Goal: Task Accomplishment & Management: Use online tool/utility

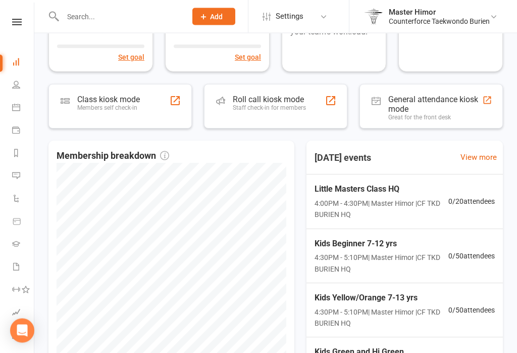
scroll to position [192, 0]
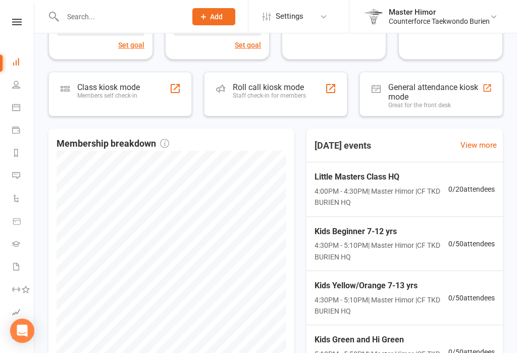
click at [86, 100] on div "Class kiosk mode Members self check-in" at bounding box center [108, 95] width 63 height 26
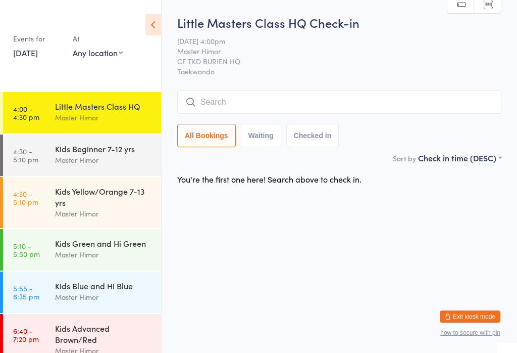
click at [451, 94] on input "search" at bounding box center [339, 101] width 324 height 23
click at [490, 0] on html "You have now entered Kiosk Mode. Members will be able to check themselves in us…" at bounding box center [258, 176] width 517 height 353
click at [486, 73] on span "Taekwondo" at bounding box center [339, 71] width 324 height 10
click at [252, 104] on input "search" at bounding box center [339, 101] width 324 height 23
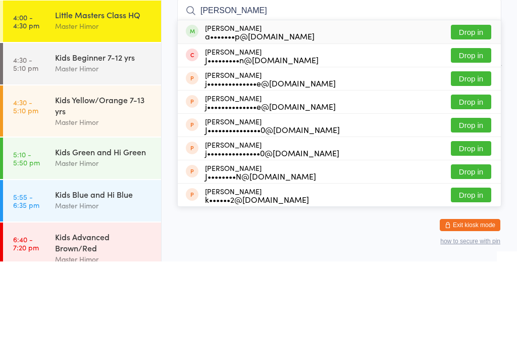
type input "[PERSON_NAME]"
click at [470, 116] on button "Drop in" at bounding box center [471, 123] width 40 height 15
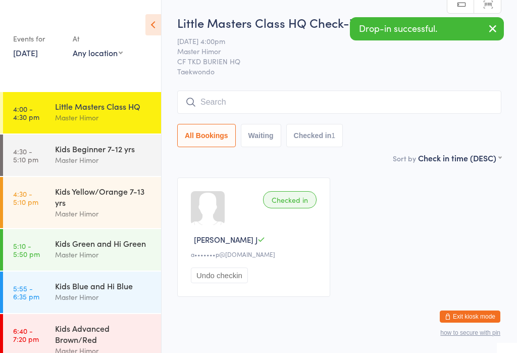
click at [253, 103] on input "search" at bounding box center [339, 101] width 324 height 23
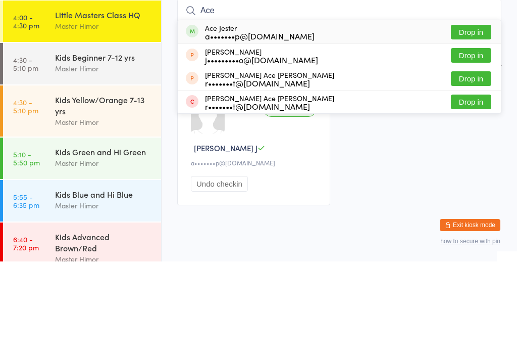
type input "Ace"
click at [467, 116] on button "Drop in" at bounding box center [471, 123] width 40 height 15
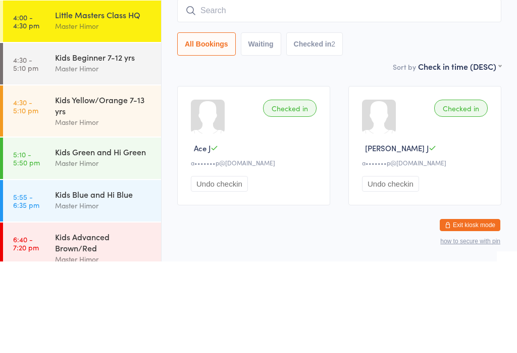
click at [233, 90] on input "search" at bounding box center [339, 101] width 324 height 23
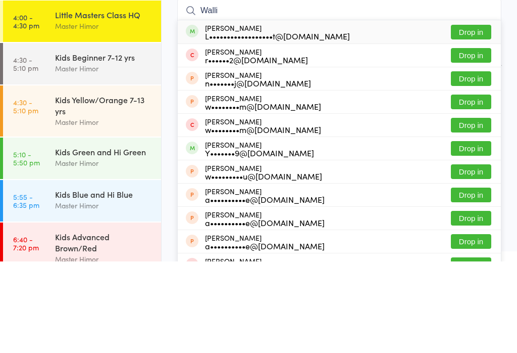
type input "Walli"
click at [476, 116] on button "Drop in" at bounding box center [471, 123] width 40 height 15
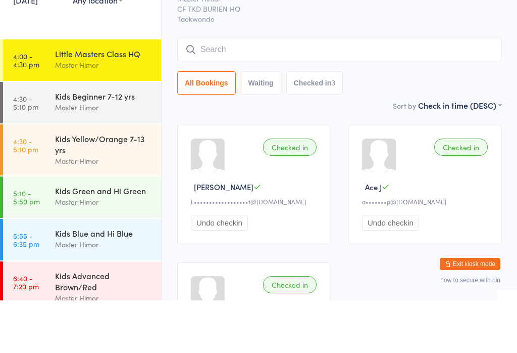
scroll to position [22, 0]
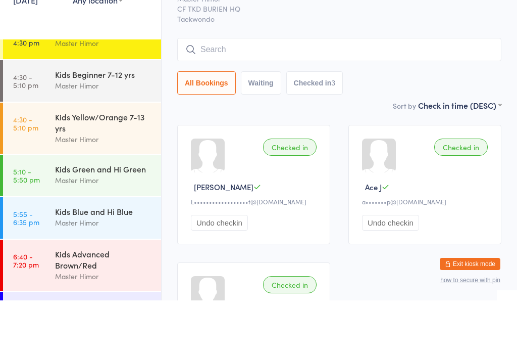
click at [115, 164] on div "Kids Yellow/Orange 7-13 yrs" at bounding box center [103, 175] width 97 height 22
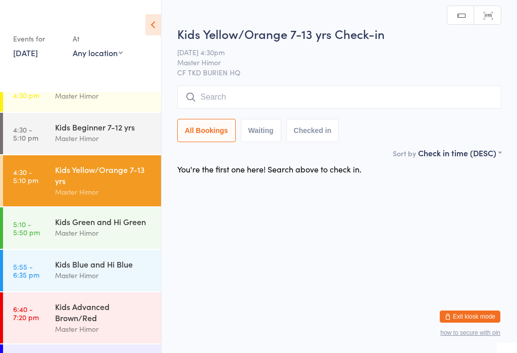
click at [301, 99] on input "search" at bounding box center [339, 96] width 324 height 23
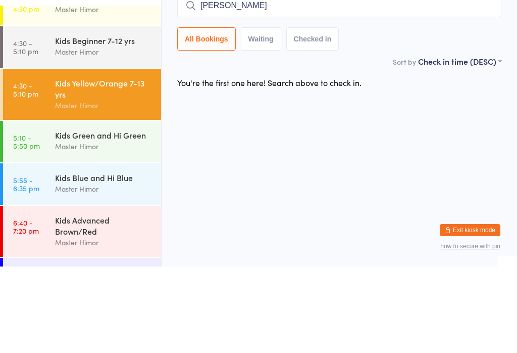
type input "[PERSON_NAME]"
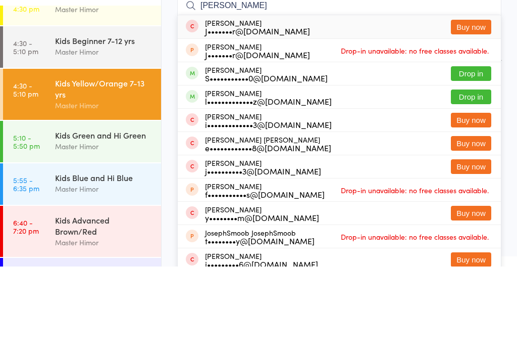
click at [470, 176] on button "Drop in" at bounding box center [471, 183] width 40 height 15
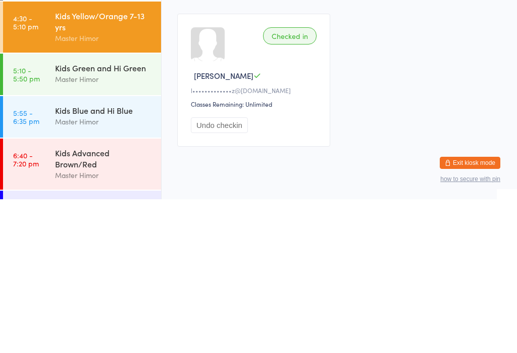
click at [226, 271] on button "Undo checkin" at bounding box center [219, 279] width 57 height 16
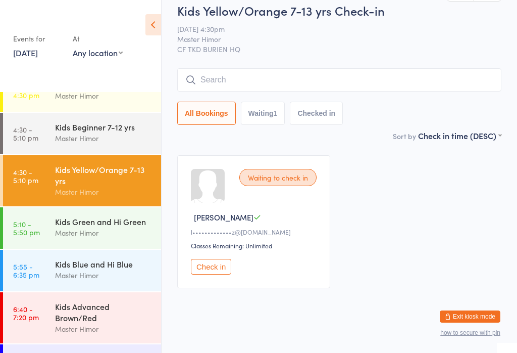
click at [395, 78] on input "search" at bounding box center [339, 79] width 324 height 23
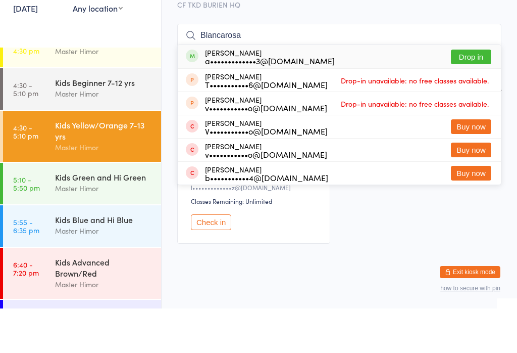
type input "Blancarosa"
click at [475, 94] on button "Drop in" at bounding box center [471, 101] width 40 height 15
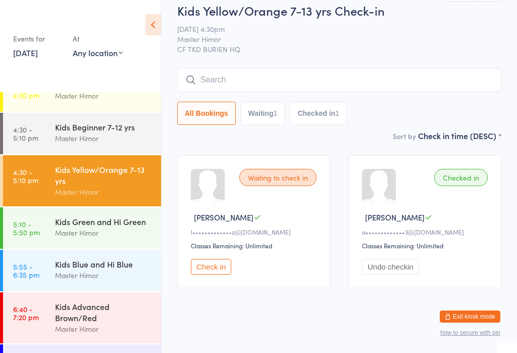
click at [292, 86] on input "search" at bounding box center [339, 79] width 324 height 23
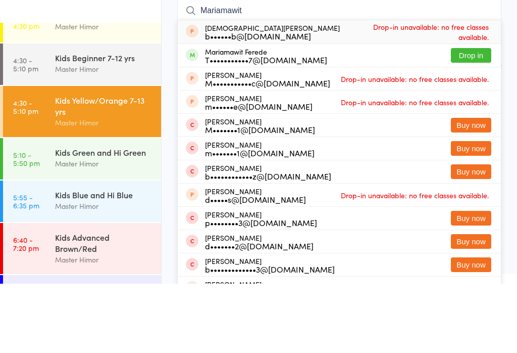
type input "Mariamawit"
click at [390, 113] on div "Mariamawit Ferede T•••••••••••7@[DOMAIN_NAME] Drop in" at bounding box center [339, 124] width 323 height 23
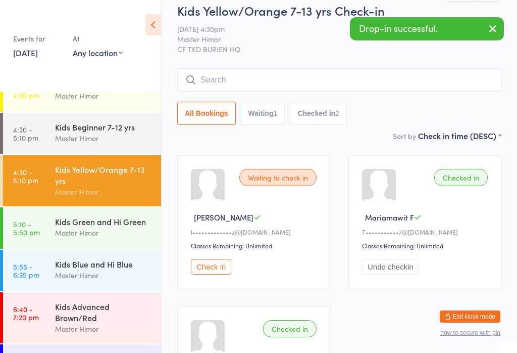
click at [429, 157] on div "Waiting to check in [PERSON_NAME] S l•••••••••••••z@[DOMAIN_NAME] Classes Remai…" at bounding box center [339, 297] width 343 height 302
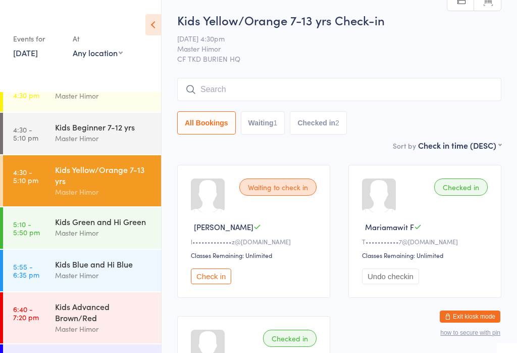
click at [298, 95] on input "search" at bounding box center [339, 89] width 324 height 23
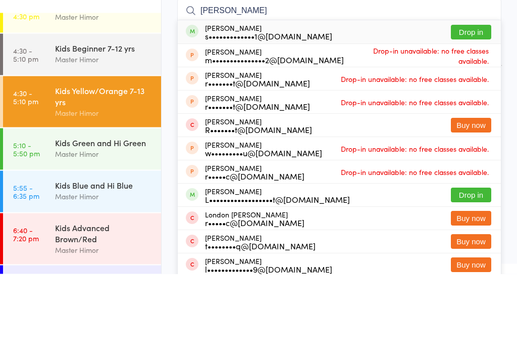
type input "[PERSON_NAME]"
click at [284, 111] on div "s•••••••••••••1@[DOMAIN_NAME]" at bounding box center [268, 115] width 127 height 8
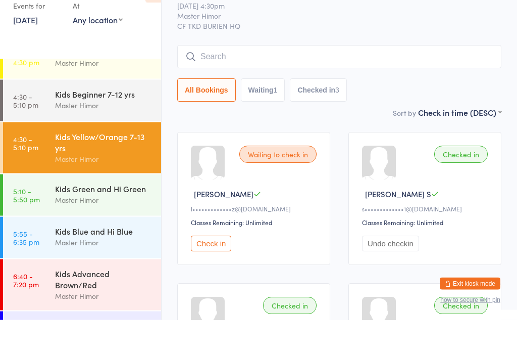
click at [293, 78] on input "search" at bounding box center [339, 89] width 324 height 23
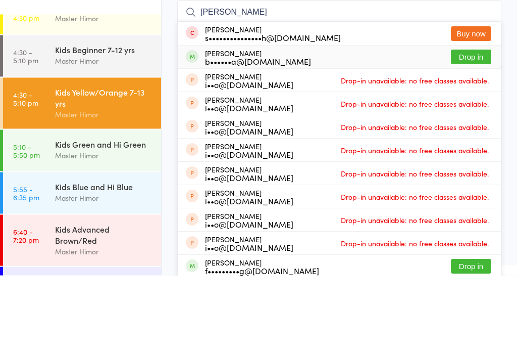
type input "[PERSON_NAME]"
click at [464, 127] on button "Drop in" at bounding box center [471, 134] width 40 height 15
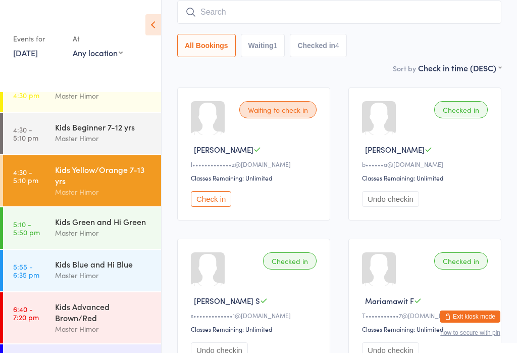
click at [258, 14] on input "search" at bounding box center [339, 12] width 324 height 23
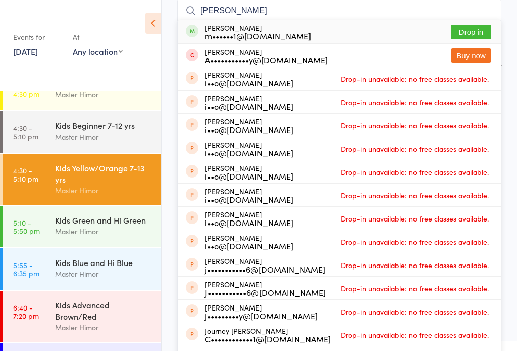
type input "[PERSON_NAME]"
click at [473, 28] on button "Drop in" at bounding box center [471, 33] width 40 height 15
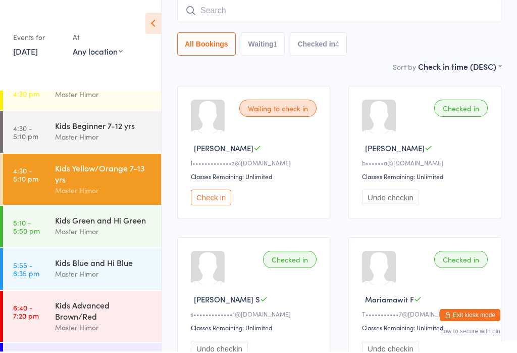
scroll to position [81, 0]
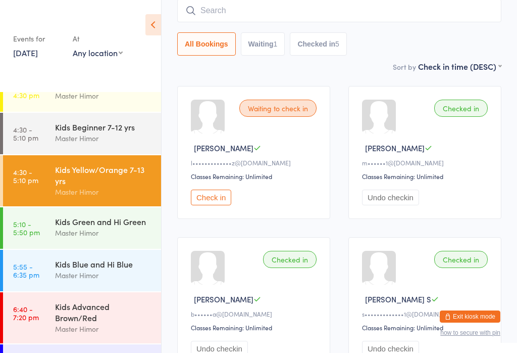
click at [31, 233] on time "5:10 - 5:50 pm" at bounding box center [26, 228] width 27 height 16
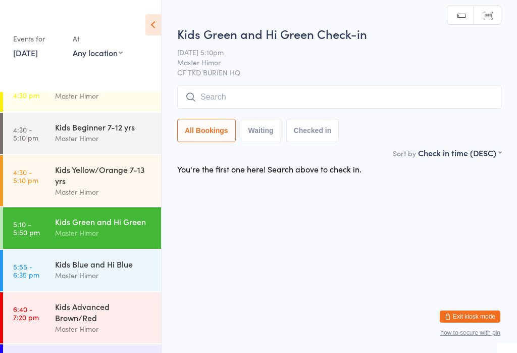
click at [351, 90] on input "search" at bounding box center [339, 96] width 324 height 23
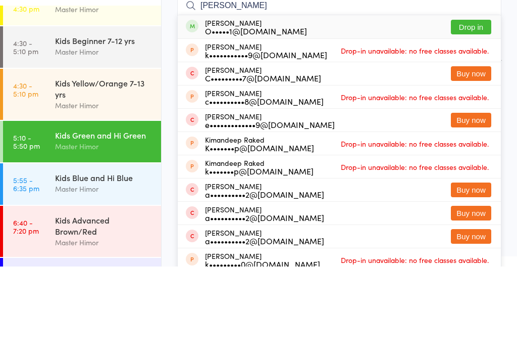
type input "[PERSON_NAME]"
click at [483, 106] on button "Drop in" at bounding box center [471, 113] width 40 height 15
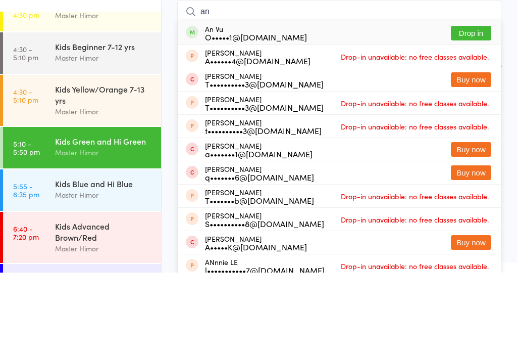
type input "an"
click at [466, 106] on button "Drop in" at bounding box center [471, 113] width 40 height 15
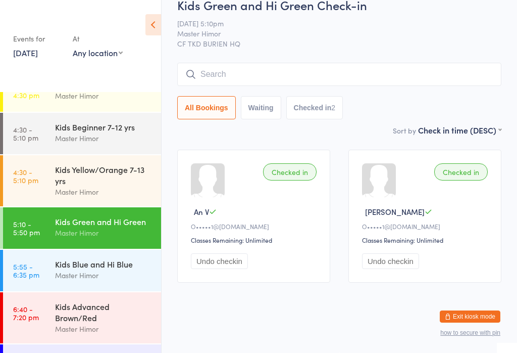
click at [456, 69] on input "search" at bounding box center [339, 74] width 324 height 23
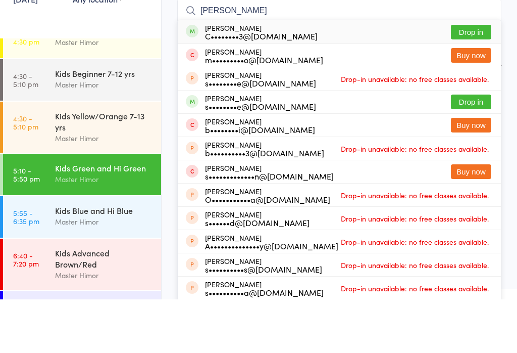
type input "[PERSON_NAME]"
click at [483, 78] on button "Drop in" at bounding box center [471, 85] width 40 height 15
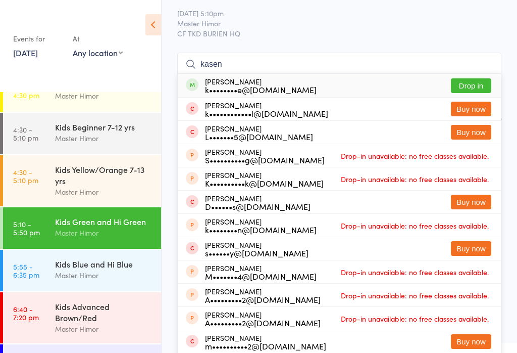
type input "kasen"
click at [466, 82] on button "Drop in" at bounding box center [471, 85] width 40 height 15
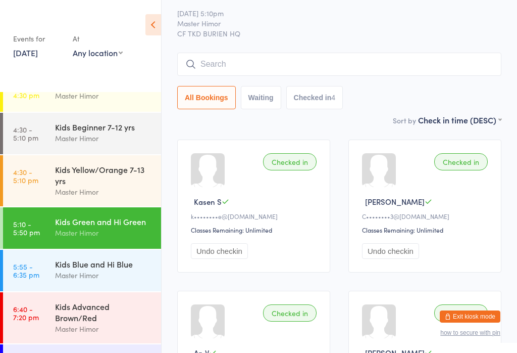
click at [344, 43] on div "Kids Green and Hi Green Check-in [DATE] 5:10pm Master Himor CF TKD BURIEN HQ Ma…" at bounding box center [339, 50] width 324 height 128
click at [340, 40] on div "Kids Green and Hi Green Check-in [DATE] 5:10pm Master Himor CF TKD BURIEN HQ Ma…" at bounding box center [339, 50] width 324 height 128
click at [370, 47] on div "Kids Green and Hi Green Check-in [DATE] 5:10pm Master Himor CF TKD BURIEN HQ Ma…" at bounding box center [339, 50] width 324 height 128
click at [399, 65] on input "search" at bounding box center [339, 64] width 324 height 23
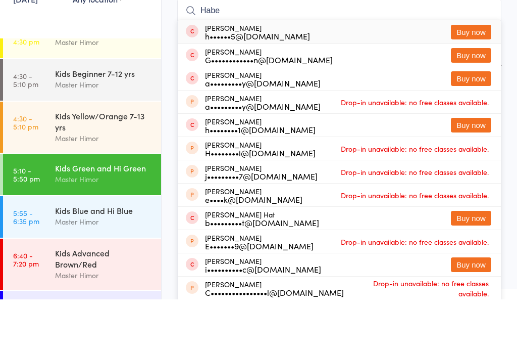
type input "Haben"
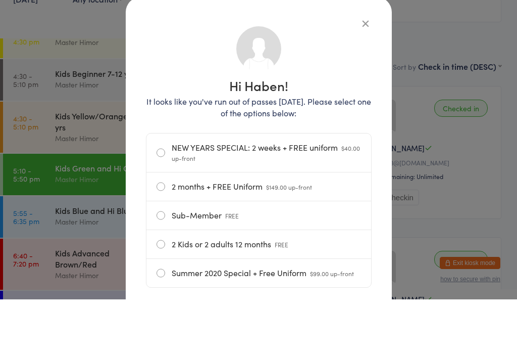
scroll to position [81, 0]
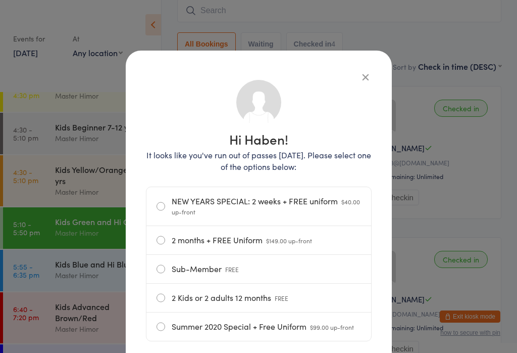
click at [371, 71] on button "button" at bounding box center [366, 77] width 12 height 12
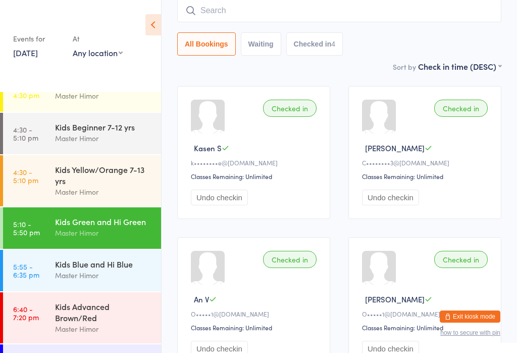
click at [359, 72] on div "Sort by Check in time (DESC) First name (ASC) First name (DESC) Last name (ASC)…" at bounding box center [339, 66] width 324 height 11
click at [270, 5] on input "search" at bounding box center [339, 10] width 324 height 23
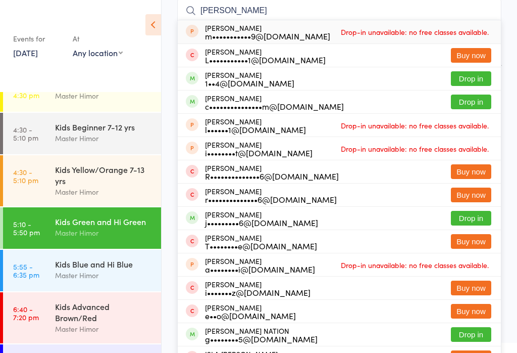
type input "[PERSON_NAME]"
click at [296, 104] on div "c•••••••••••••••m@[DOMAIN_NAME]" at bounding box center [274, 106] width 139 height 8
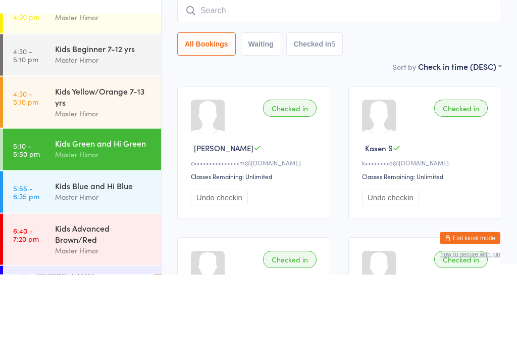
scroll to position [0, 0]
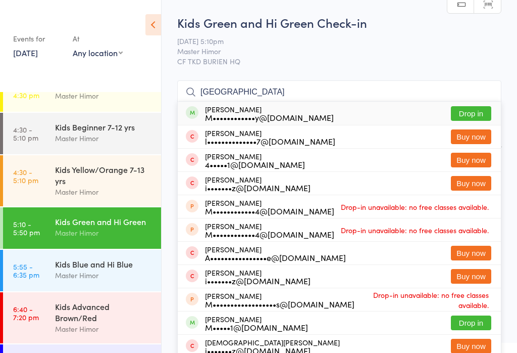
type input "[GEOGRAPHIC_DATA]"
click at [333, 119] on div "[PERSON_NAME] M••••••••••••y@[DOMAIN_NAME] Drop in" at bounding box center [339, 113] width 323 height 23
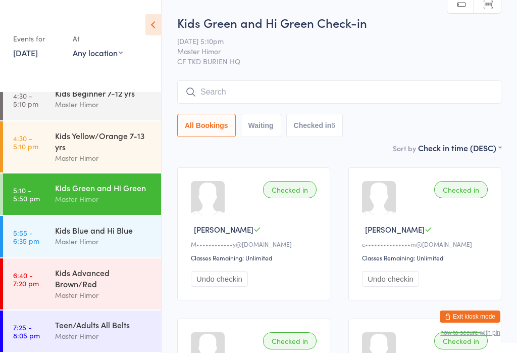
scroll to position [60, 0]
click at [294, 87] on input "search" at bounding box center [339, 91] width 324 height 23
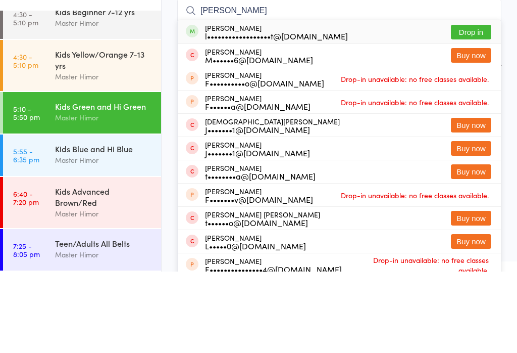
type input "[PERSON_NAME]"
click at [474, 106] on button "Drop in" at bounding box center [471, 113] width 40 height 15
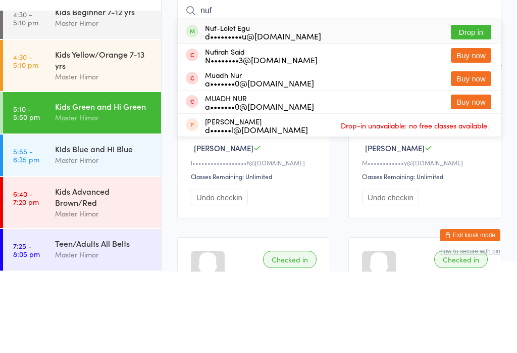
type input "nuf"
click at [466, 106] on button "Drop in" at bounding box center [471, 113] width 40 height 15
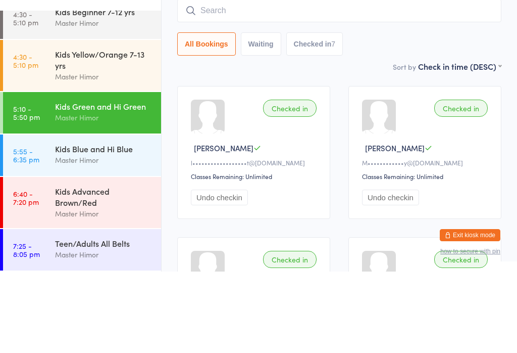
scroll to position [81, 0]
